Goal: Task Accomplishment & Management: Complete application form

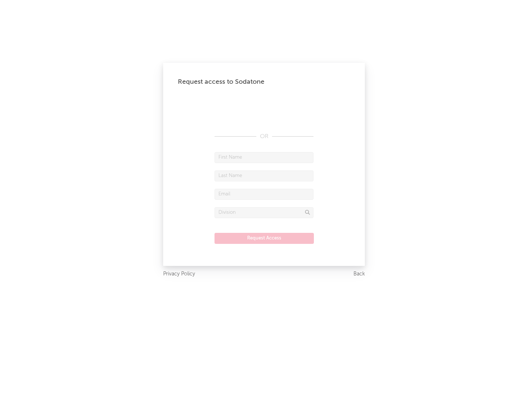
click at [264, 157] on input "text" at bounding box center [264, 157] width 99 height 11
type input "[PERSON_NAME]"
click at [264, 175] on input "text" at bounding box center [264, 175] width 99 height 11
type input "[PERSON_NAME]"
click at [264, 194] on input "text" at bounding box center [264, 194] width 99 height 11
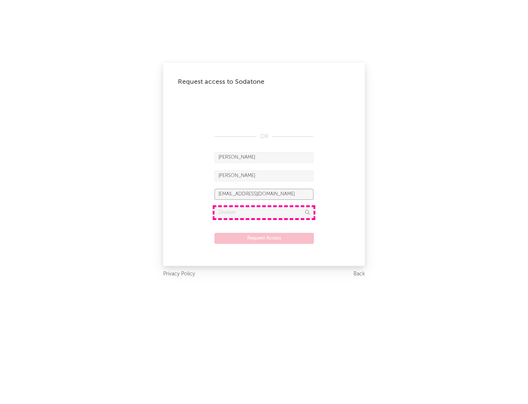
type input "[EMAIL_ADDRESS][DOMAIN_NAME]"
click at [264, 212] on input "text" at bounding box center [264, 212] width 99 height 11
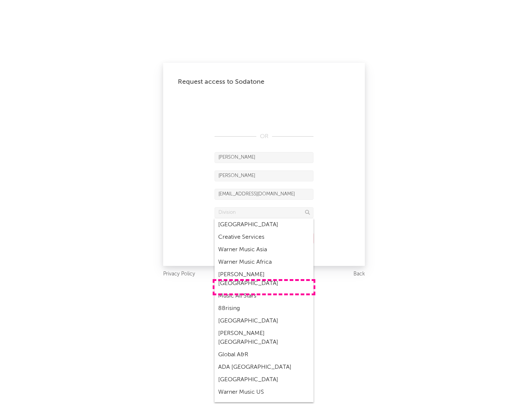
click at [264, 289] on div "Music All Stars" at bounding box center [264, 295] width 99 height 12
type input "Music All Stars"
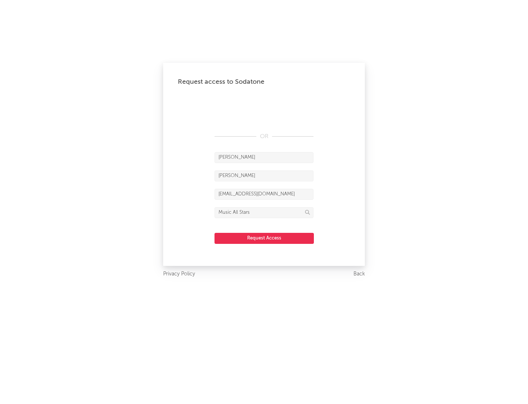
click at [264, 238] on button "Request Access" at bounding box center [264, 238] width 99 height 11
